Goal: Transaction & Acquisition: Purchase product/service

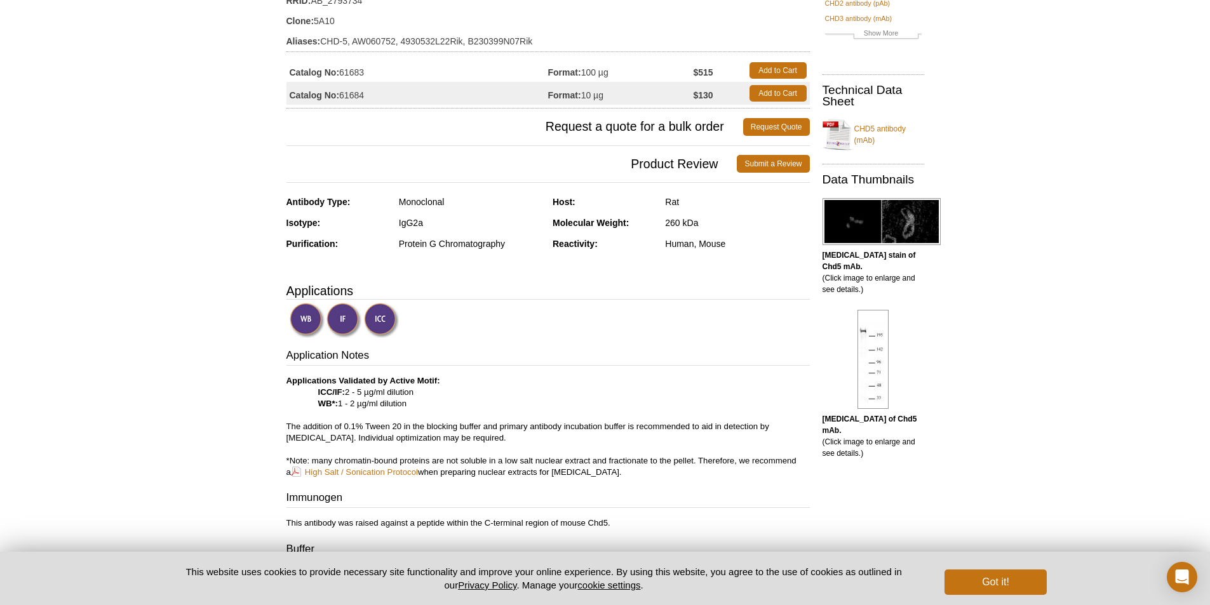
scroll to position [127, 0]
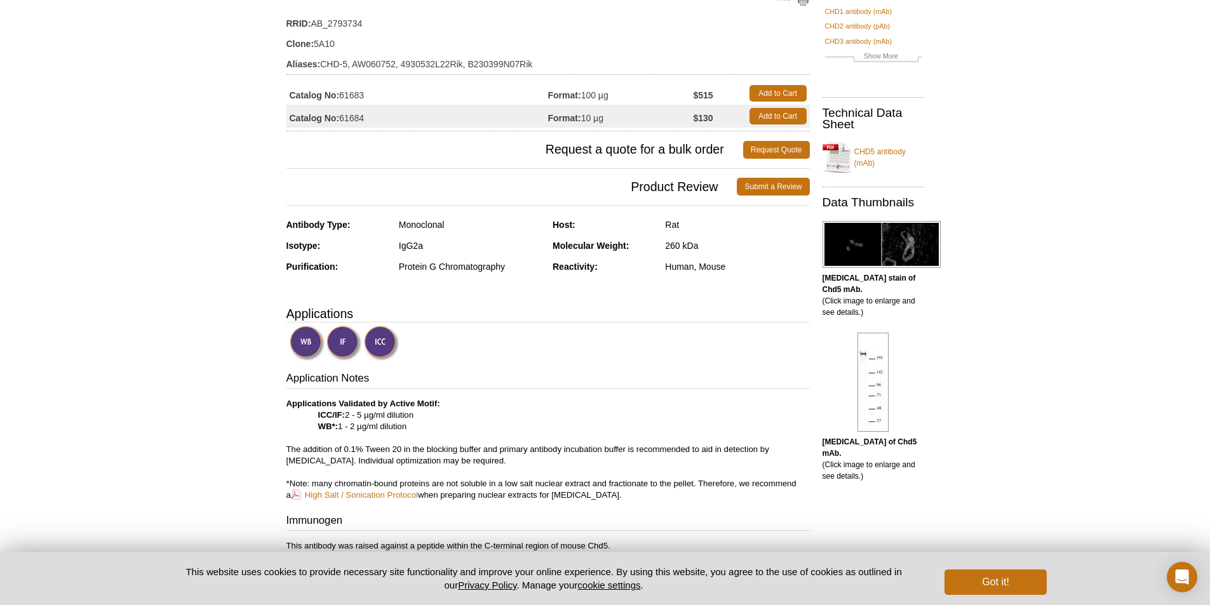
click at [389, 97] on td "Catalog No: 61683" at bounding box center [417, 93] width 262 height 23
click at [344, 93] on td "Catalog No: 61683" at bounding box center [417, 93] width 262 height 23
click at [352, 116] on td "Catalog No: 61684" at bounding box center [417, 116] width 262 height 23
click at [356, 90] on td "Catalog No: 61683" at bounding box center [417, 93] width 262 height 23
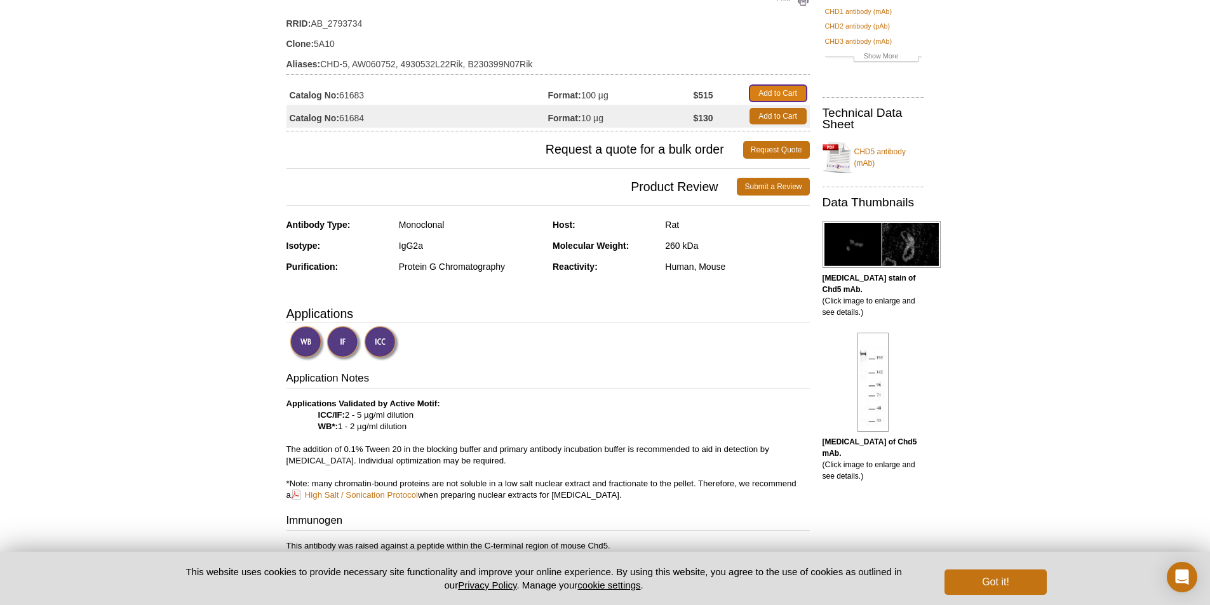
click at [782, 92] on link "Add to Cart" at bounding box center [777, 93] width 57 height 17
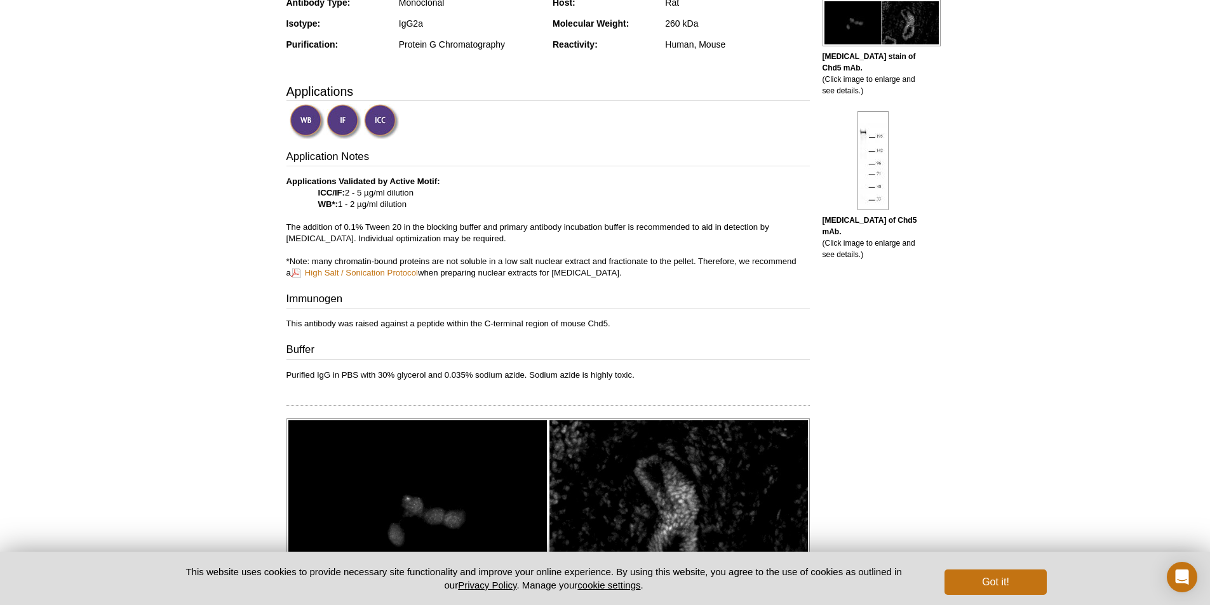
scroll to position [445, 0]
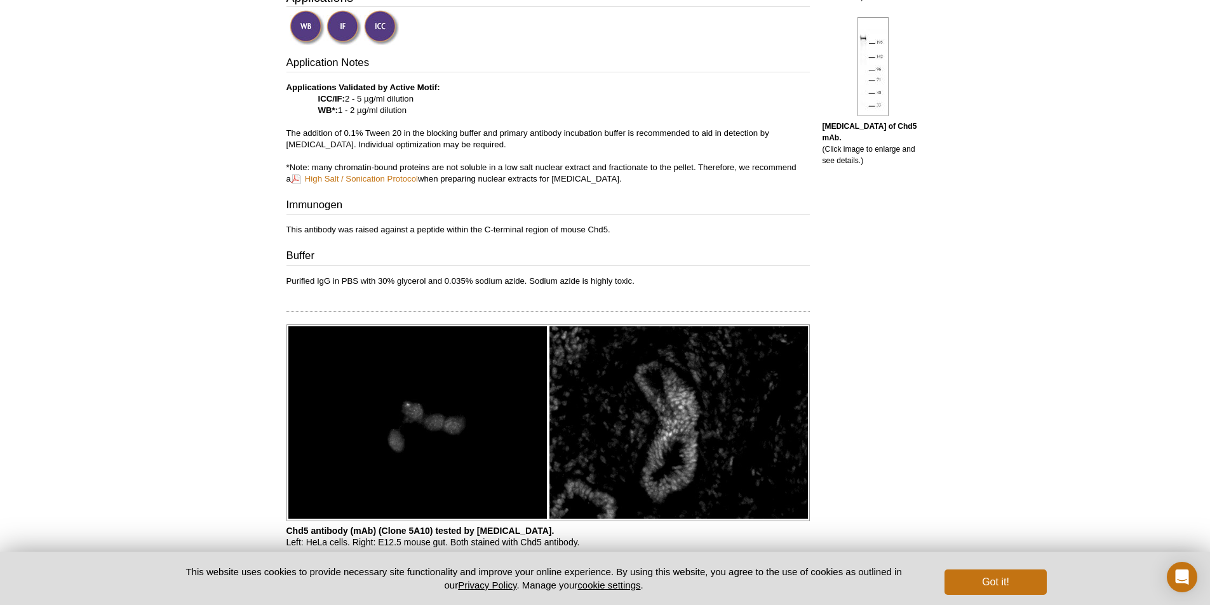
click at [453, 378] on img at bounding box center [547, 424] width 523 height 198
click at [643, 386] on img at bounding box center [547, 424] width 523 height 198
click at [389, 413] on img at bounding box center [547, 424] width 523 height 198
click at [673, 452] on img at bounding box center [547, 424] width 523 height 198
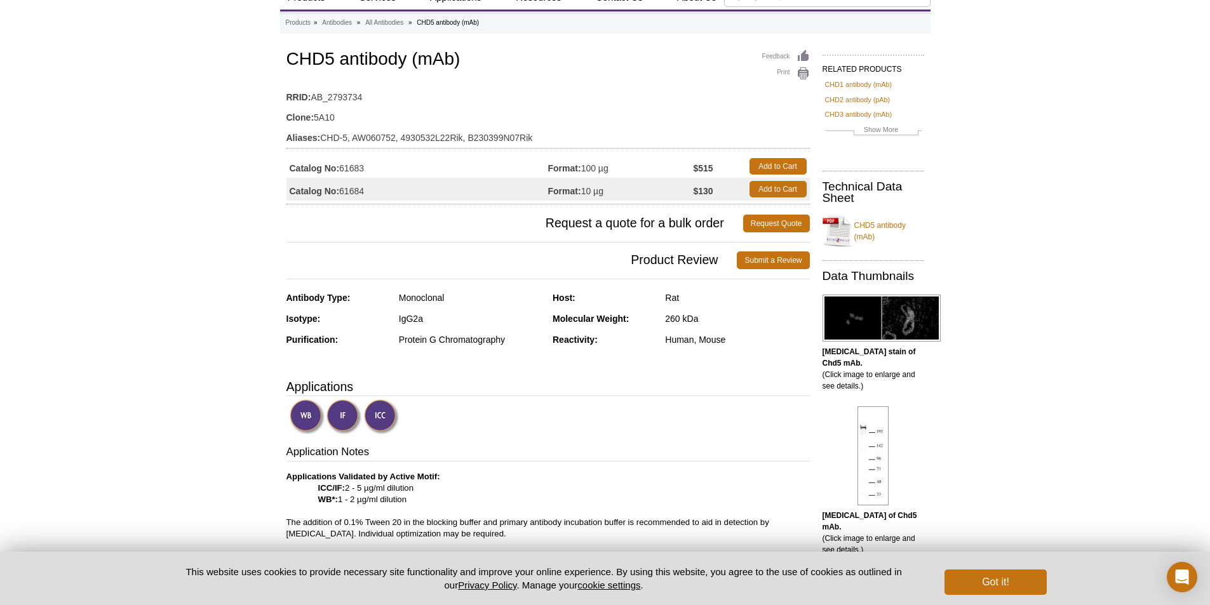
scroll to position [0, 0]
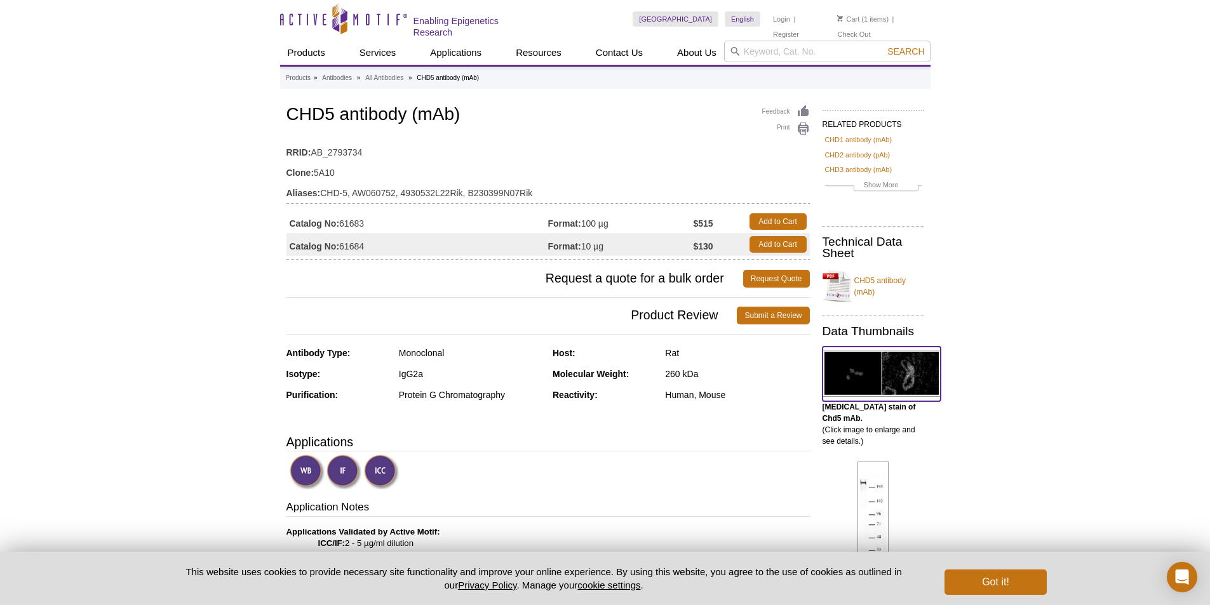
click at [865, 364] on img at bounding box center [881, 373] width 118 height 47
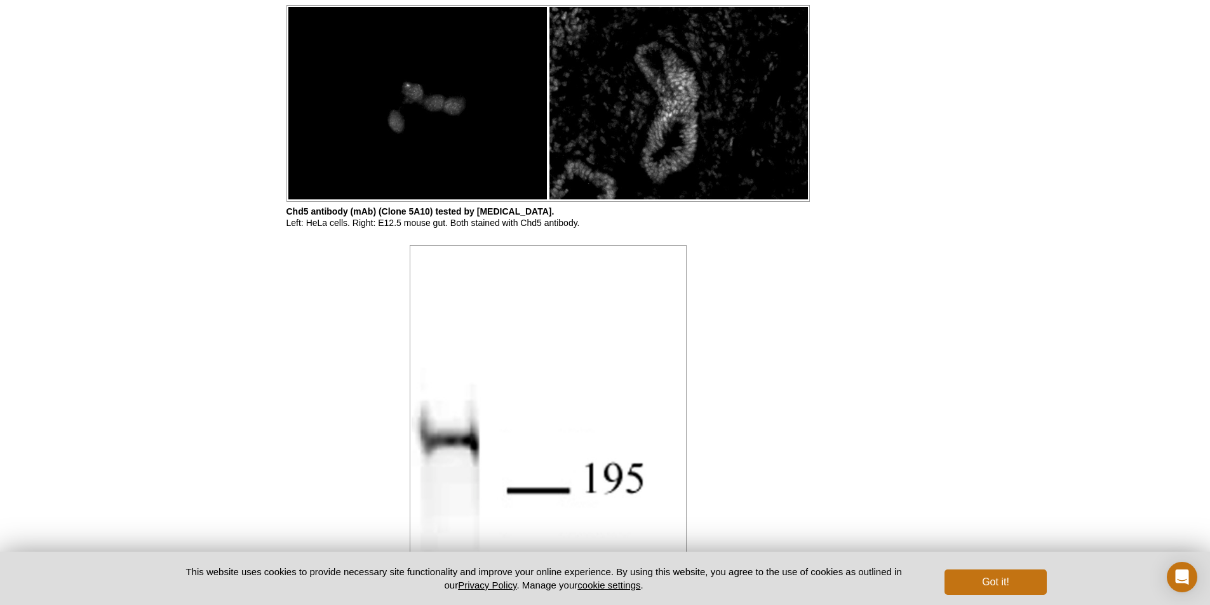
click at [610, 161] on img at bounding box center [547, 104] width 523 height 198
click at [814, 365] on div "RELATED PRODUCTS CHD1 antibody (mAb) CHD2 antibody (pAb) CHD3 antibody (mAb) Mi…" at bounding box center [870, 436] width 121 height 2197
click at [596, 184] on img at bounding box center [547, 104] width 523 height 198
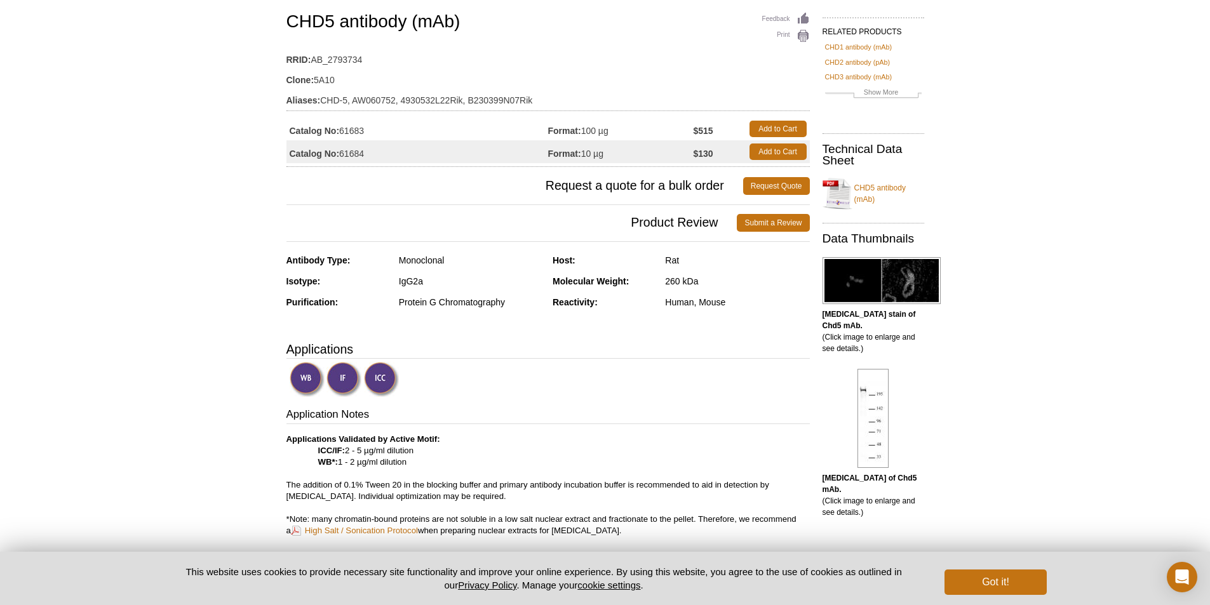
scroll to position [0, 0]
